Goal: Transaction & Acquisition: Obtain resource

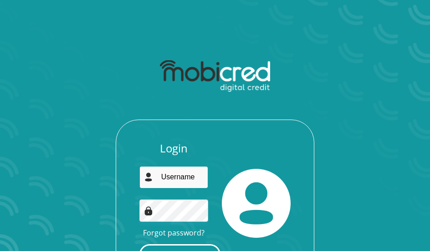
type input "[EMAIL_ADDRESS][DOMAIN_NAME]"
click at [203, 245] on button "Login" at bounding box center [179, 254] width 81 height 21
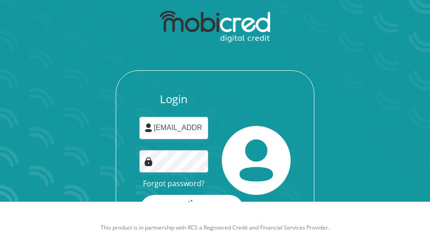
scroll to position [71, 0]
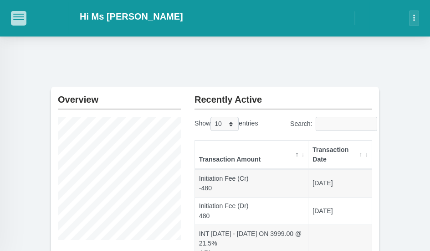
click at [14, 15] on span "button" at bounding box center [18, 14] width 11 height 1
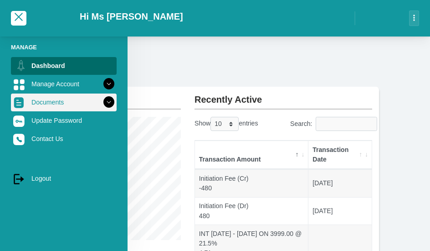
click at [101, 100] on icon at bounding box center [108, 101] width 15 height 15
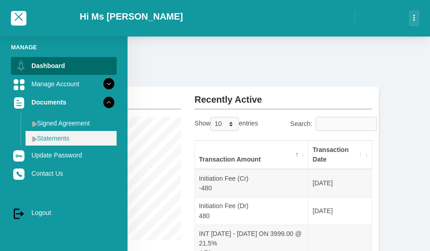
click at [73, 134] on link "Statements" at bounding box center [71, 138] width 91 height 15
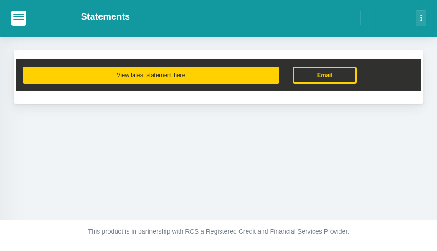
click at [190, 78] on button "View latest statement here" at bounding box center [151, 75] width 257 height 17
click at [240, 72] on button "View latest statement here" at bounding box center [151, 75] width 257 height 17
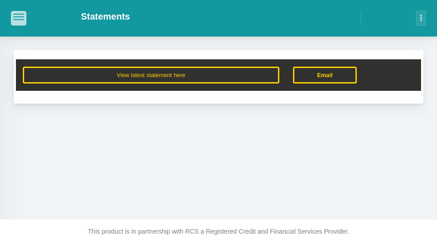
click at [23, 19] on span "button" at bounding box center [18, 17] width 11 height 6
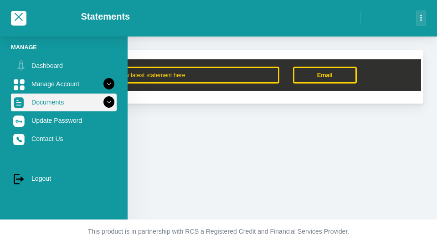
click at [101, 99] on icon at bounding box center [108, 101] width 15 height 15
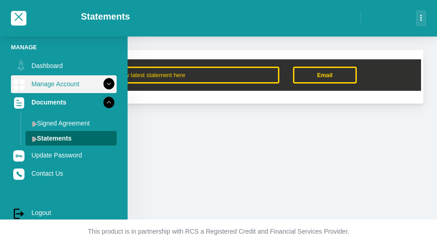
click at [72, 82] on link "Manage Account" at bounding box center [64, 83] width 106 height 17
